Goal: Task Accomplishment & Management: Complete application form

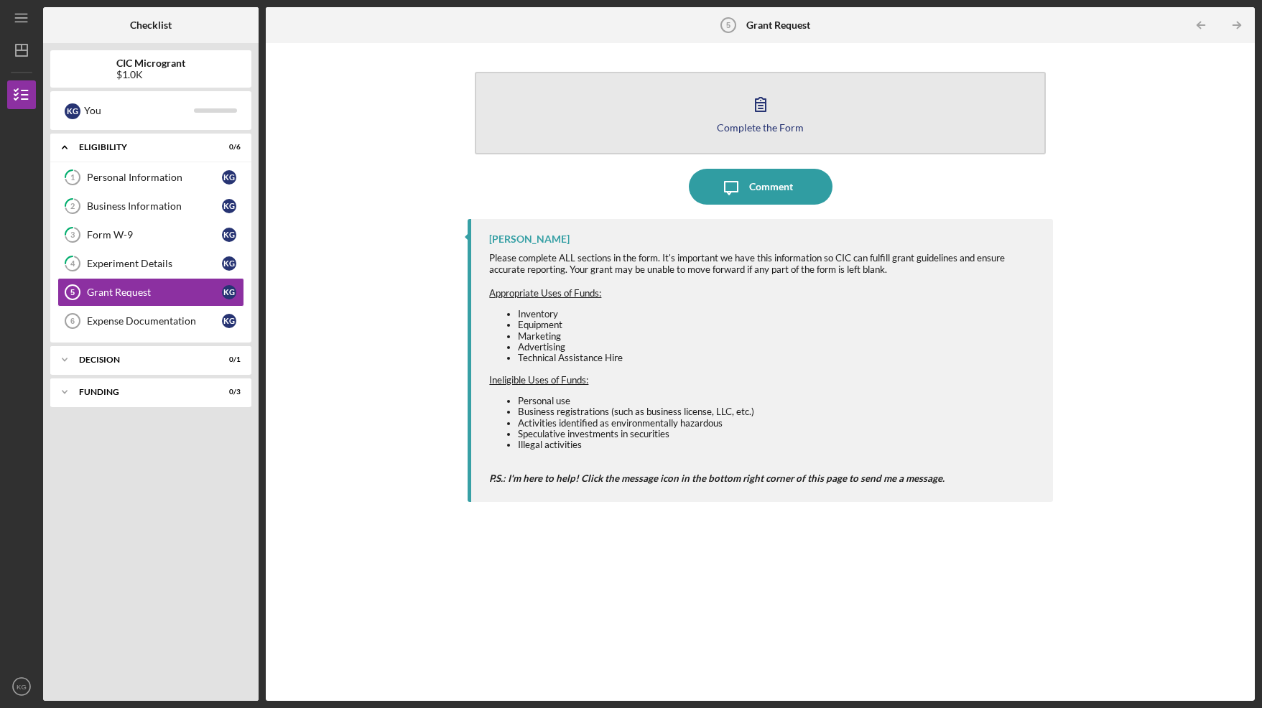
click at [778, 118] on button "Complete the Form Form" at bounding box center [760, 113] width 570 height 83
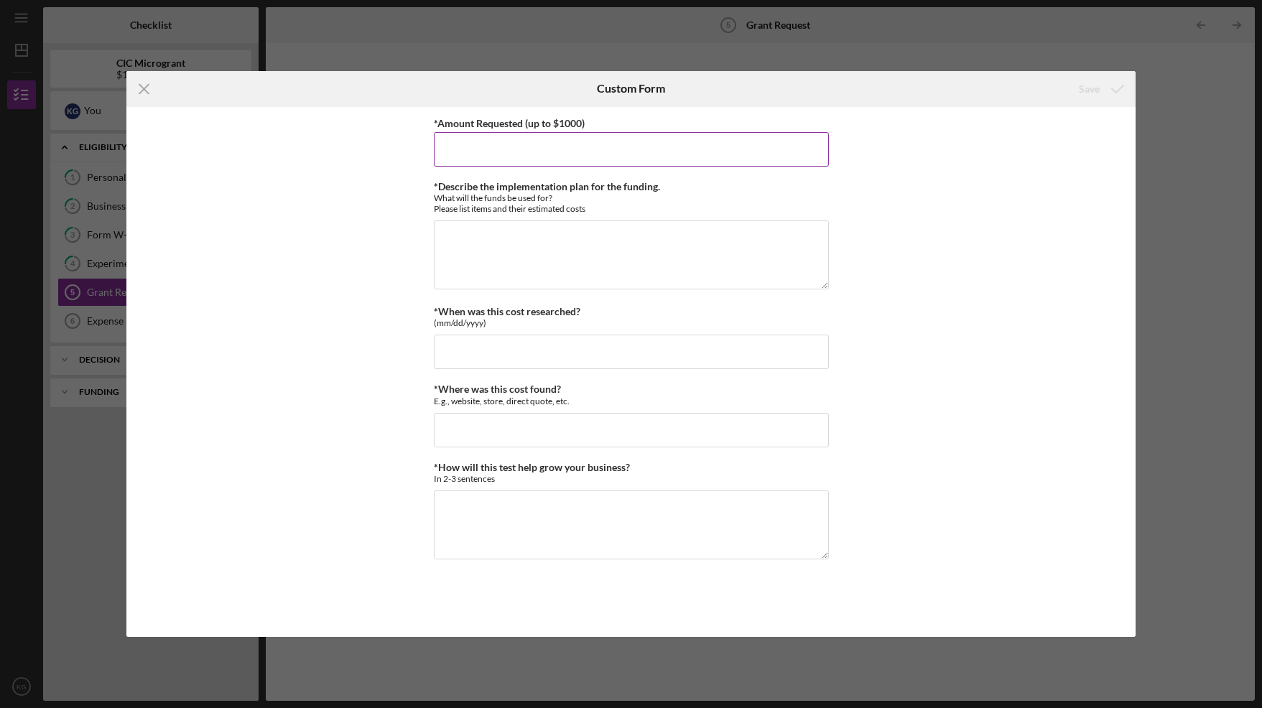
click at [476, 152] on input "*Amount Requested (up to $1000)" at bounding box center [631, 149] width 395 height 34
type input "$1,000"
click at [456, 226] on textarea "*Describe the implementation plan for the funding." at bounding box center [631, 255] width 395 height 69
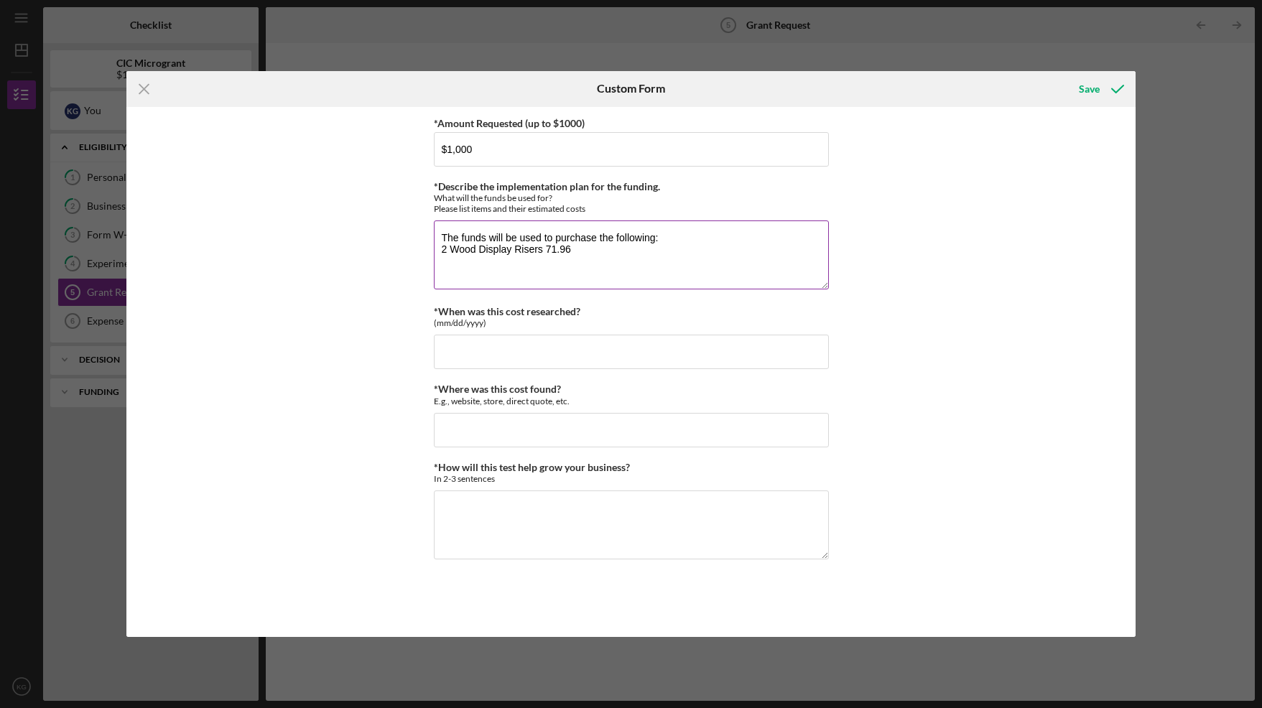
click at [448, 248] on textarea "The funds will be used to purchase the following: 2 Wood Display Risers 71.96" at bounding box center [631, 255] width 395 height 69
click at [547, 249] on textarea "The funds will be used to purchase the following: 4 Wood Display Risers 71.96" at bounding box center [631, 255] width 395 height 69
click at [581, 251] on textarea "The funds will be used to purchase the following: 4 Wood Display Risers $71.96" at bounding box center [631, 255] width 395 height 69
click at [546, 246] on textarea "The funds will be used to purchase the following: 4 Wood Display Risers $71.96 …" at bounding box center [631, 255] width 395 height 69
click at [519, 249] on textarea "The funds will be used to purchase the following: 4 Wood Display Stand Tiers $7…" at bounding box center [631, 255] width 395 height 69
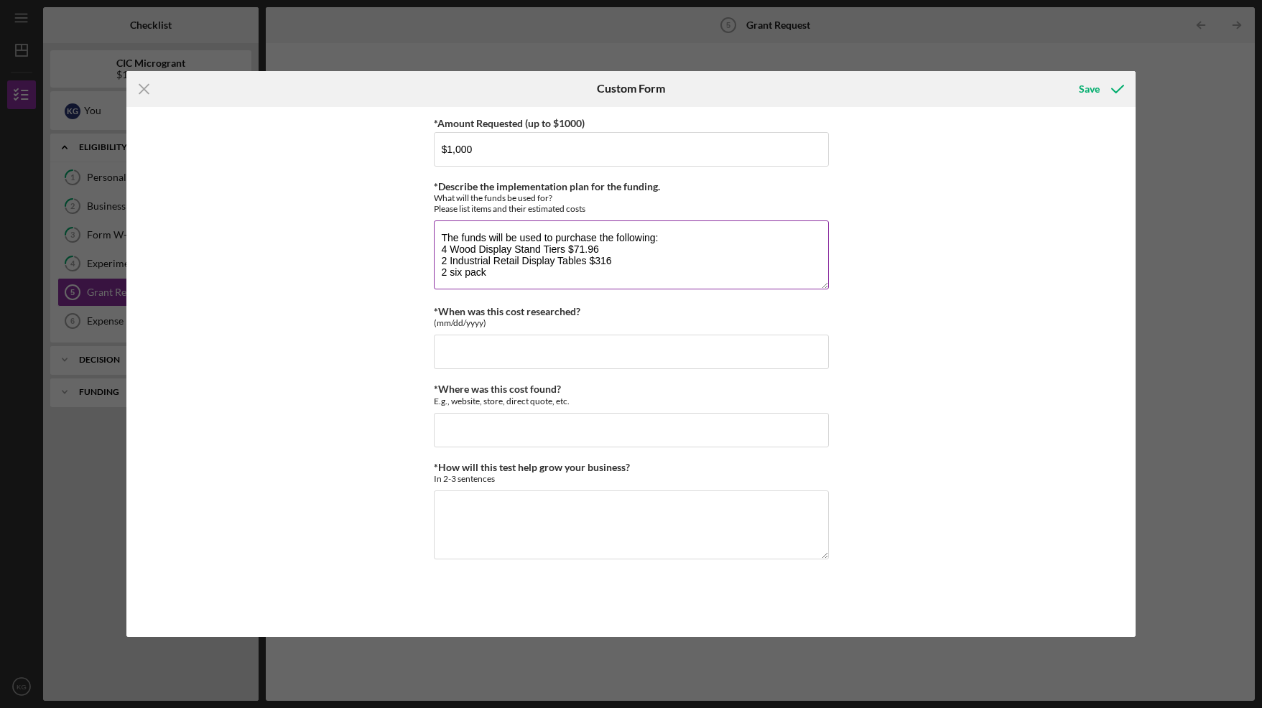
click at [517, 249] on textarea "The funds will be used to purchase the following: 4 Wood Display Stand Tiers $7…" at bounding box center [631, 255] width 395 height 69
drag, startPoint x: 490, startPoint y: 271, endPoint x: 504, endPoint y: 274, distance: 14.8
click at [491, 271] on textarea "The funds will be used to purchase the following: 4 Wood Display Retail Stand T…" at bounding box center [631, 255] width 395 height 69
click at [601, 275] on textarea "The funds will be used to purchase the following: 4 Wood Display Retail Stand T…" at bounding box center [631, 255] width 395 height 69
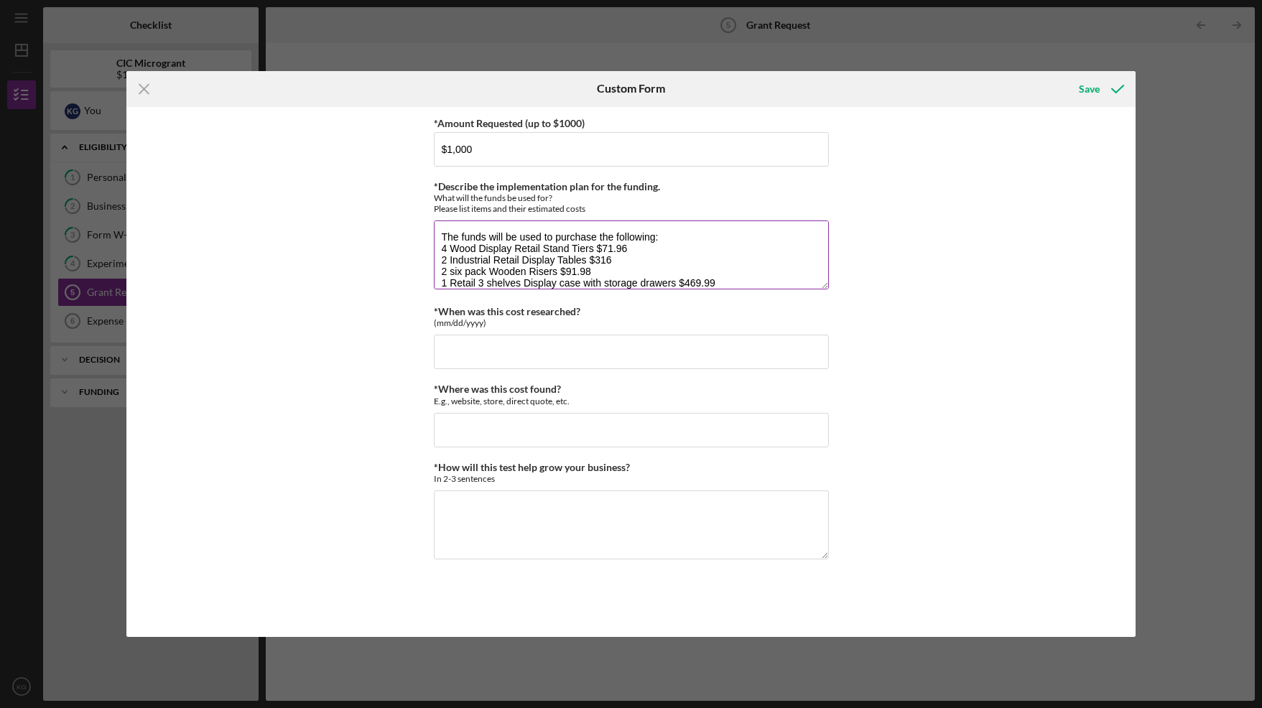
scroll to position [12, 0]
type textarea "The funds will be used to purchase the following: 4 Wood Display Retail Stand T…"
click at [465, 352] on input "*When was this cost researched?" at bounding box center [631, 352] width 395 height 34
type input "[DATE]"
click at [451, 426] on input "*Where was this cost found?" at bounding box center [631, 430] width 395 height 34
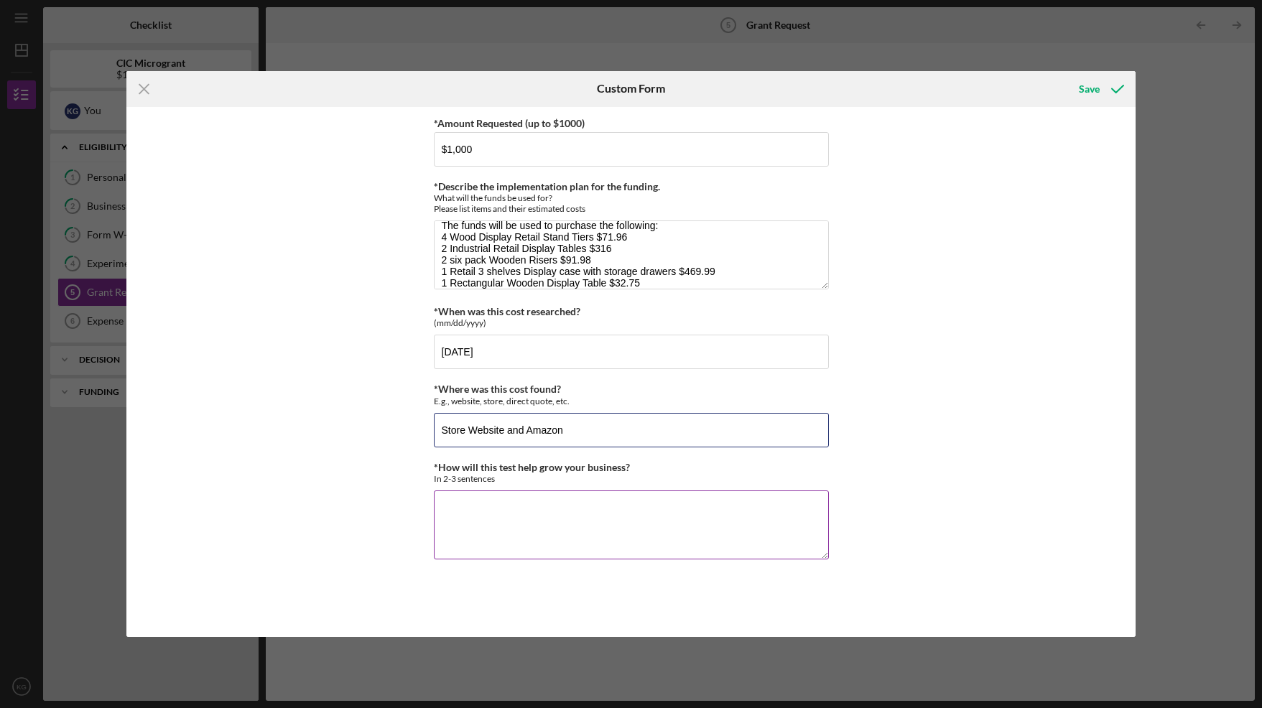
type input "Store Website and Amazon"
click at [456, 510] on textarea "*How will this test help grow your business?" at bounding box center [631, 525] width 395 height 69
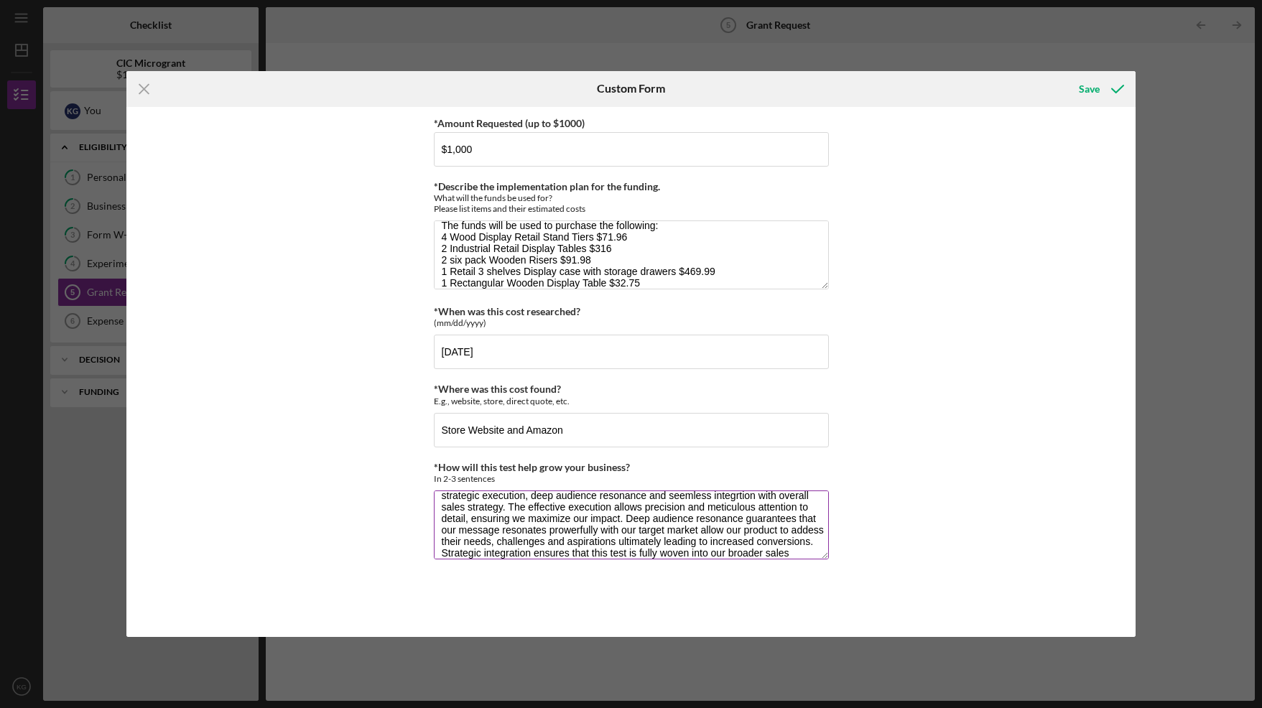
scroll to position [35, 0]
click at [565, 519] on textarea "This test will drive accelerated business growth through three essential elemen…" at bounding box center [631, 525] width 395 height 69
click at [561, 518] on textarea "This test will drive accelerated business growth through three essential elemen…" at bounding box center [631, 525] width 395 height 69
click at [560, 519] on textarea "This test will drive accelerated business growth through three essential elemen…" at bounding box center [631, 525] width 395 height 69
click at [809, 519] on textarea "This test will drive accelerated business growth through three essential elemen…" at bounding box center [631, 525] width 395 height 69
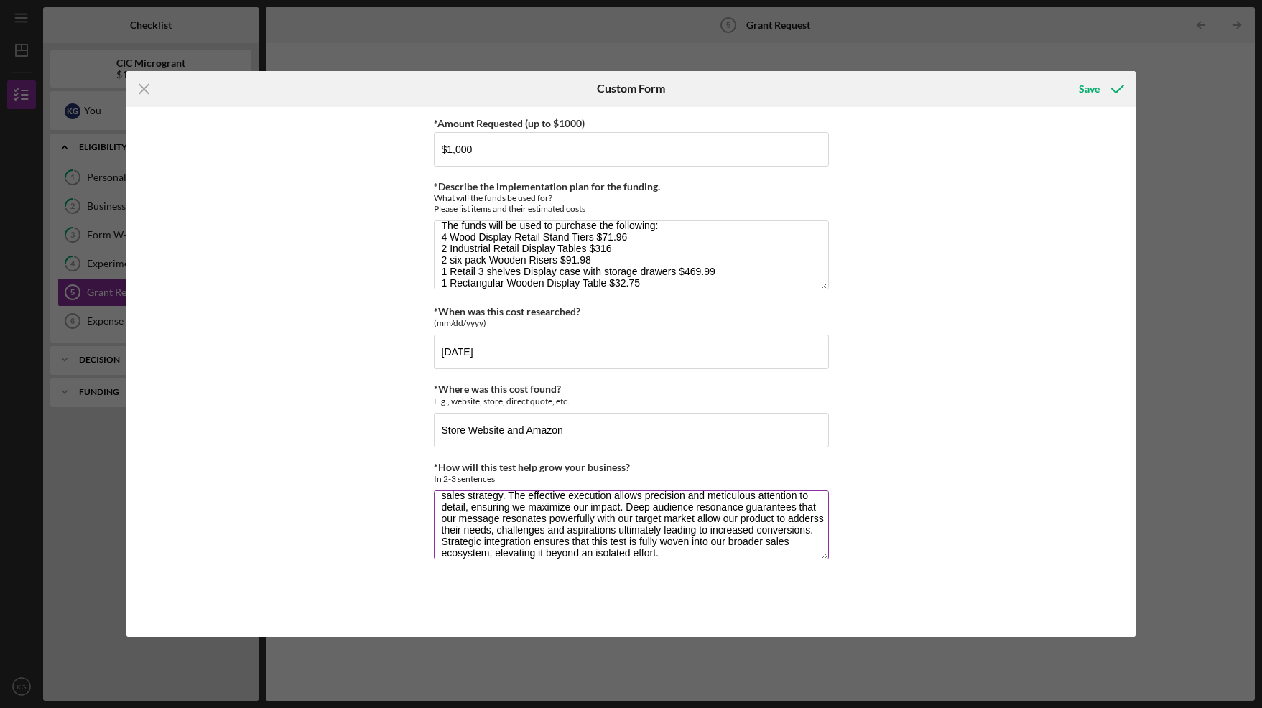
drag, startPoint x: 824, startPoint y: 519, endPoint x: 790, endPoint y: 520, distance: 33.8
click at [789, 519] on textarea "This test will drive accelerated business growth through three essential elemen…" at bounding box center [631, 525] width 395 height 69
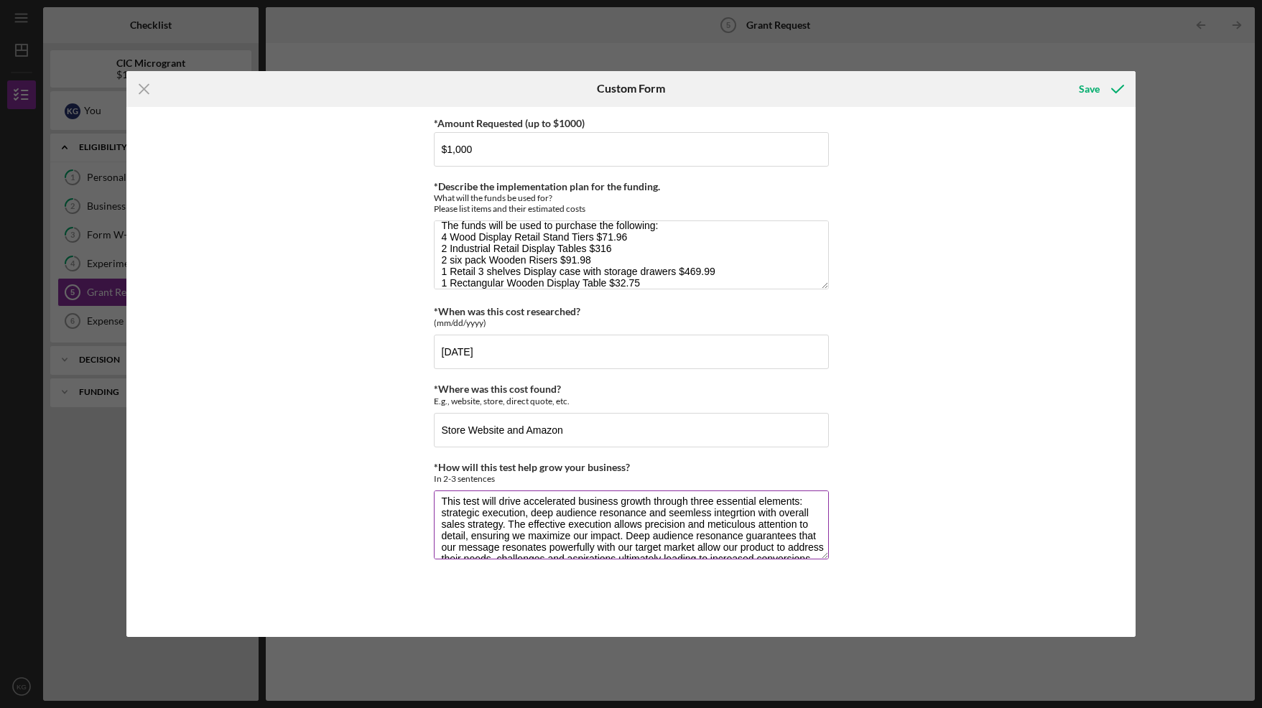
click at [741, 509] on textarea "This test will drive accelerated business growth through three essential elemen…" at bounding box center [631, 525] width 395 height 69
drag, startPoint x: 715, startPoint y: 514, endPoint x: 692, endPoint y: 517, distance: 23.9
click at [669, 514] on textarea "This test will drive accelerated business growth through three essential elemen…" at bounding box center [631, 525] width 395 height 69
click at [686, 514] on textarea "This test will drive accelerated business growth through three essential elemen…" at bounding box center [631, 525] width 395 height 69
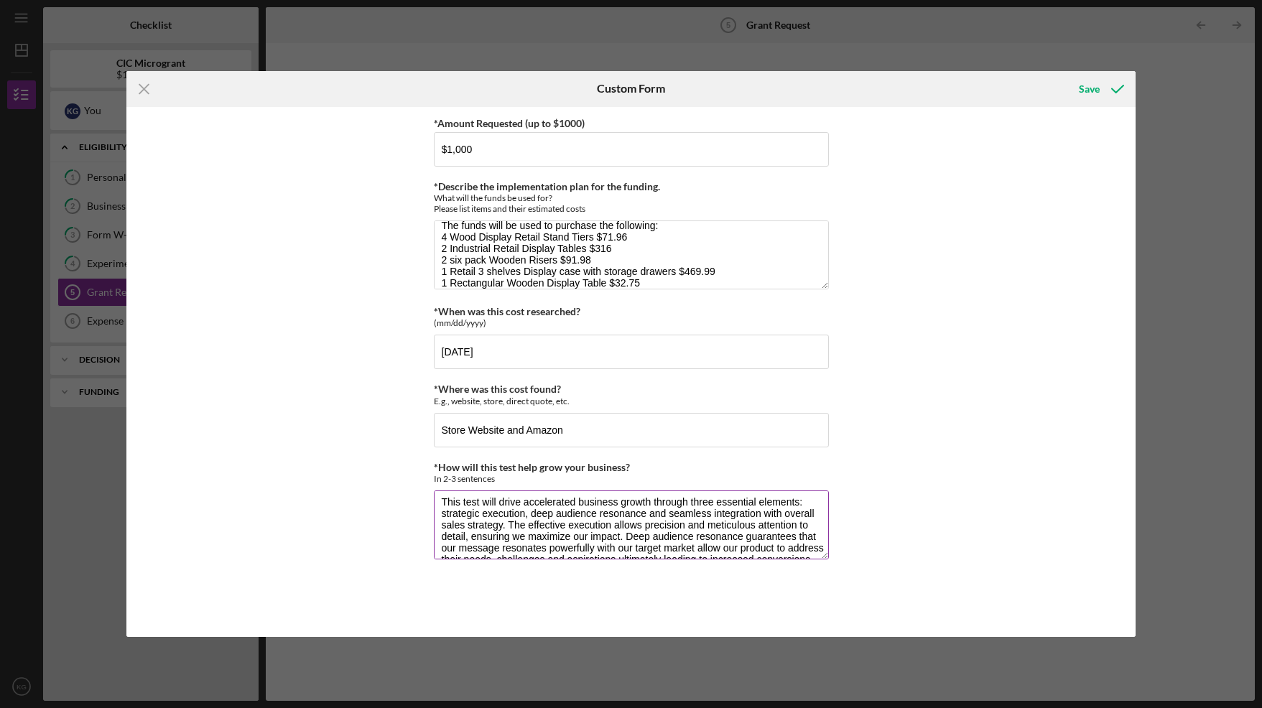
click at [643, 529] on textarea "This test will drive accelerated business growth through three essential elemen…" at bounding box center [631, 525] width 395 height 69
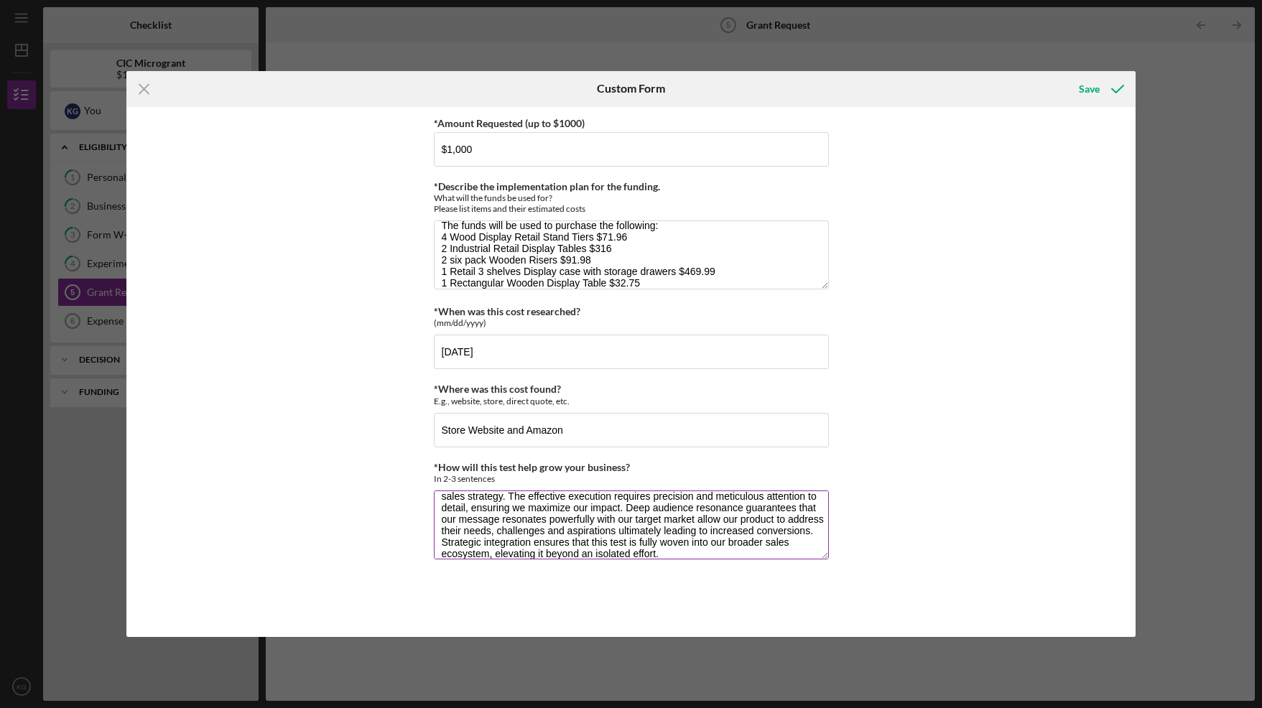
scroll to position [24, 0]
click at [722, 527] on textarea "This test will drive accelerated business growth through three essential elemen…" at bounding box center [631, 525] width 395 height 69
click at [789, 528] on textarea "This test will drive accelerated business growth through three essential elemen…" at bounding box center [631, 525] width 395 height 69
click at [503, 540] on textarea "This test will drive accelerated business growth through three essential elemen…" at bounding box center [631, 525] width 395 height 69
click at [682, 539] on textarea "This test will drive accelerated business growth through three essential elemen…" at bounding box center [631, 525] width 395 height 69
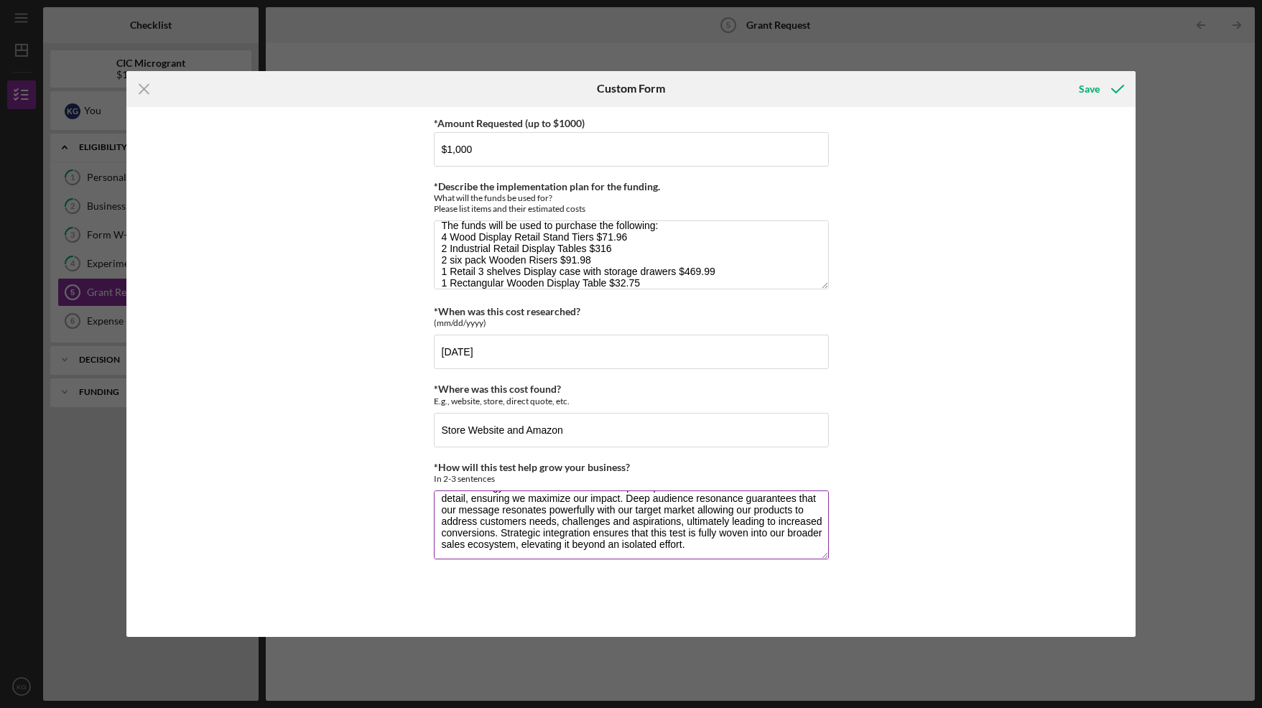
scroll to position [46, 0]
type textarea "This test will drive accelerated business growth through three essential elemen…"
click at [1093, 90] on div "Save" at bounding box center [1089, 89] width 21 height 29
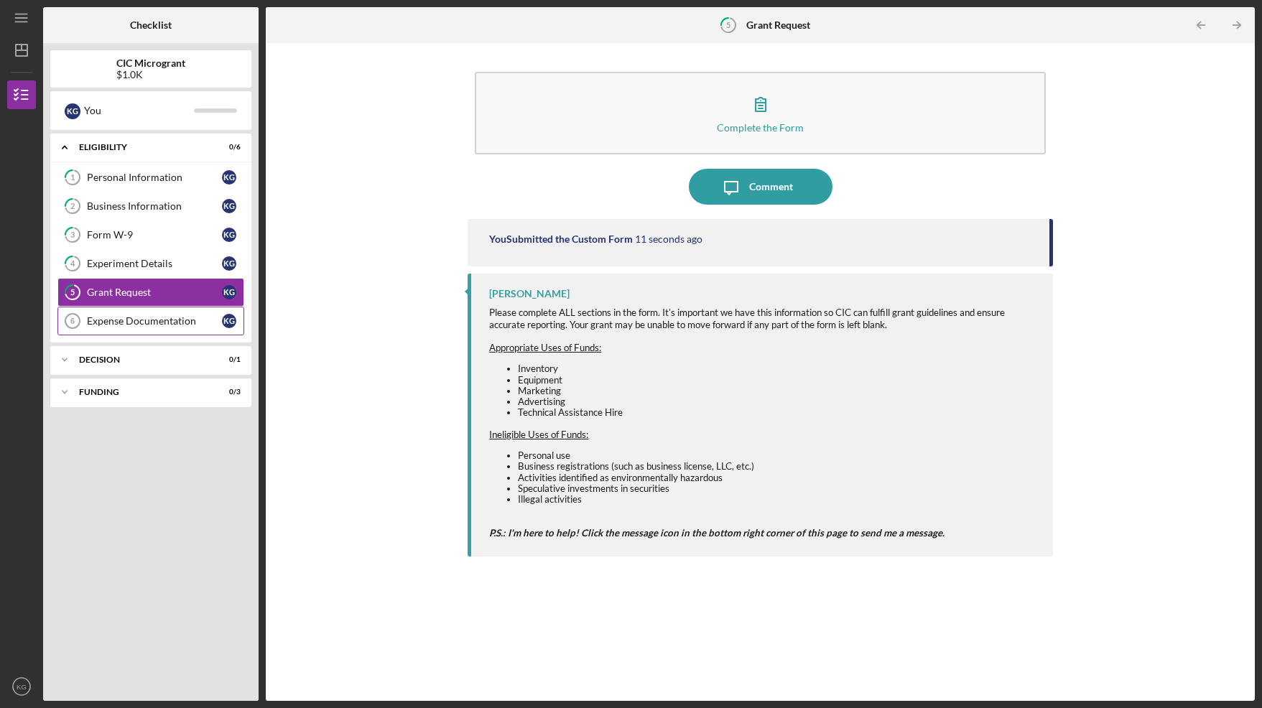
click at [152, 325] on div "Expense Documentation" at bounding box center [154, 320] width 135 height 11
